Goal: Use online tool/utility: Use online tool/utility

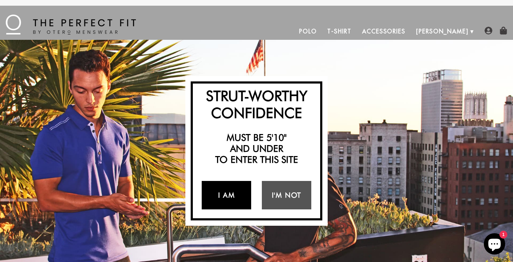
click at [224, 198] on link "I Am" at bounding box center [226, 195] width 49 height 28
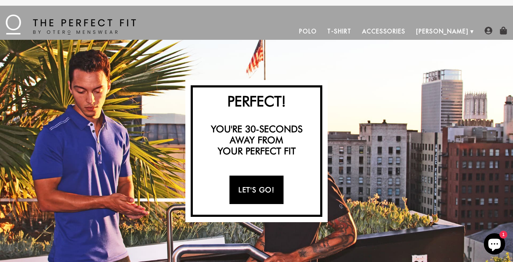
click at [262, 191] on link "Let's Go!" at bounding box center [256, 190] width 54 height 28
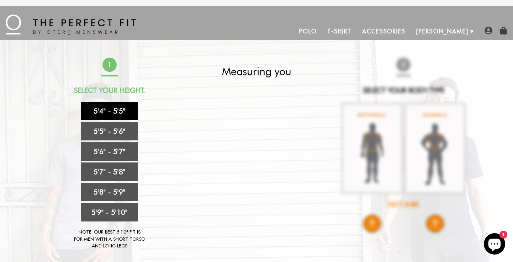
click at [102, 109] on link "5'4" - 5'5"" at bounding box center [109, 111] width 57 height 19
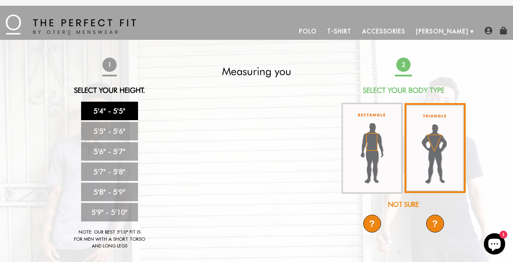
click at [433, 148] on img at bounding box center [435, 148] width 61 height 90
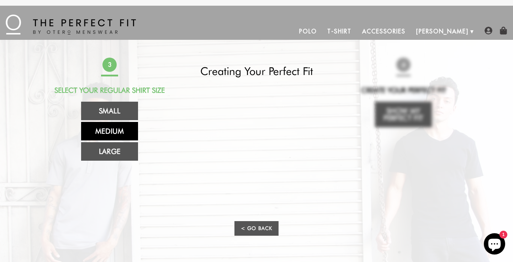
click at [115, 132] on link "Medium" at bounding box center [109, 131] width 57 height 19
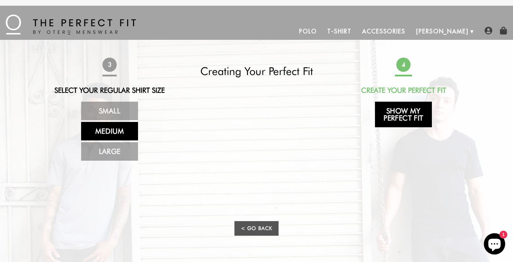
click at [406, 109] on link "Show My Perfect Fit" at bounding box center [403, 115] width 57 height 26
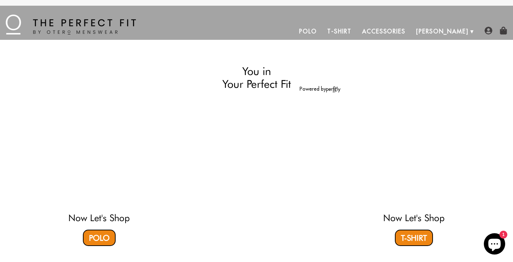
select select "triangle"
select select "M"
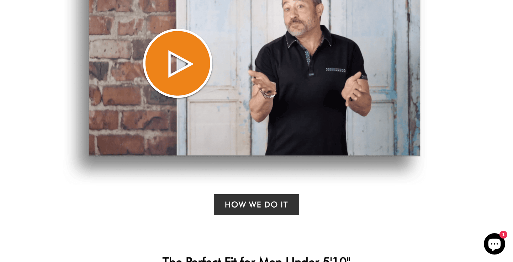
scroll to position [516, 0]
